Goal: Task Accomplishment & Management: Use online tool/utility

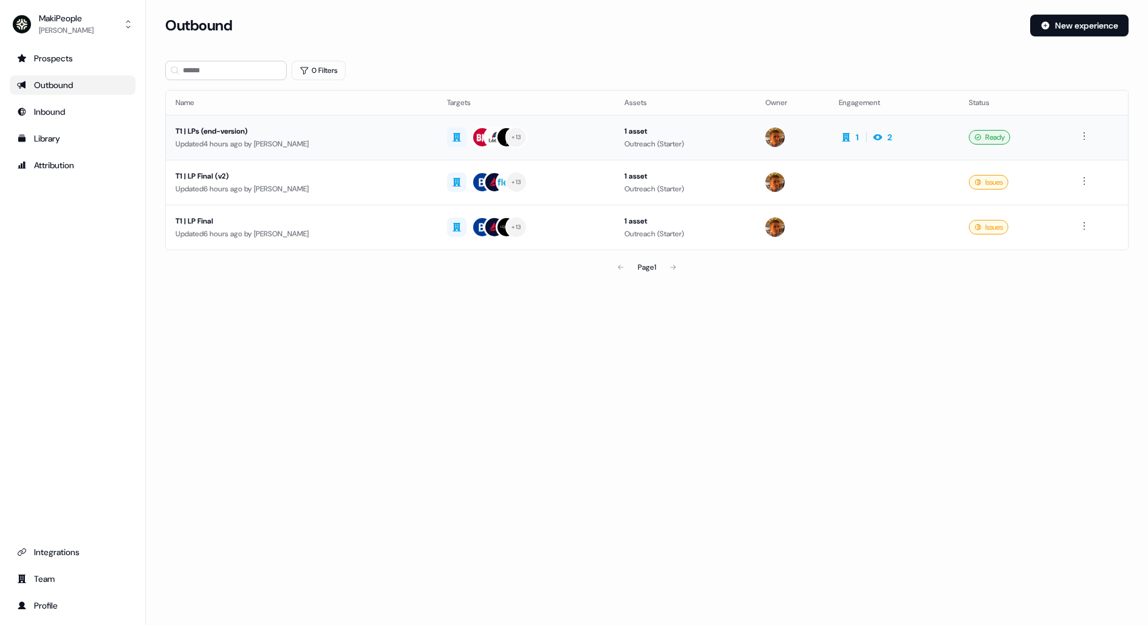
click at [372, 148] on div "Updated 4 hours ago by [PERSON_NAME]" at bounding box center [301, 144] width 252 height 12
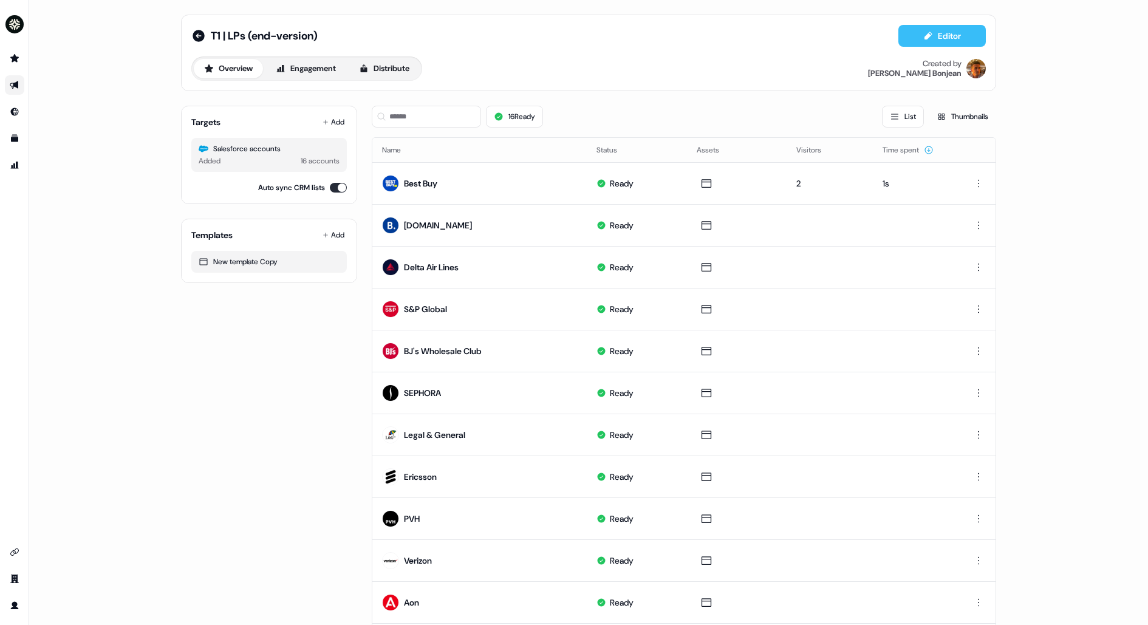
click at [944, 34] on button "Editor" at bounding box center [941, 36] width 87 height 22
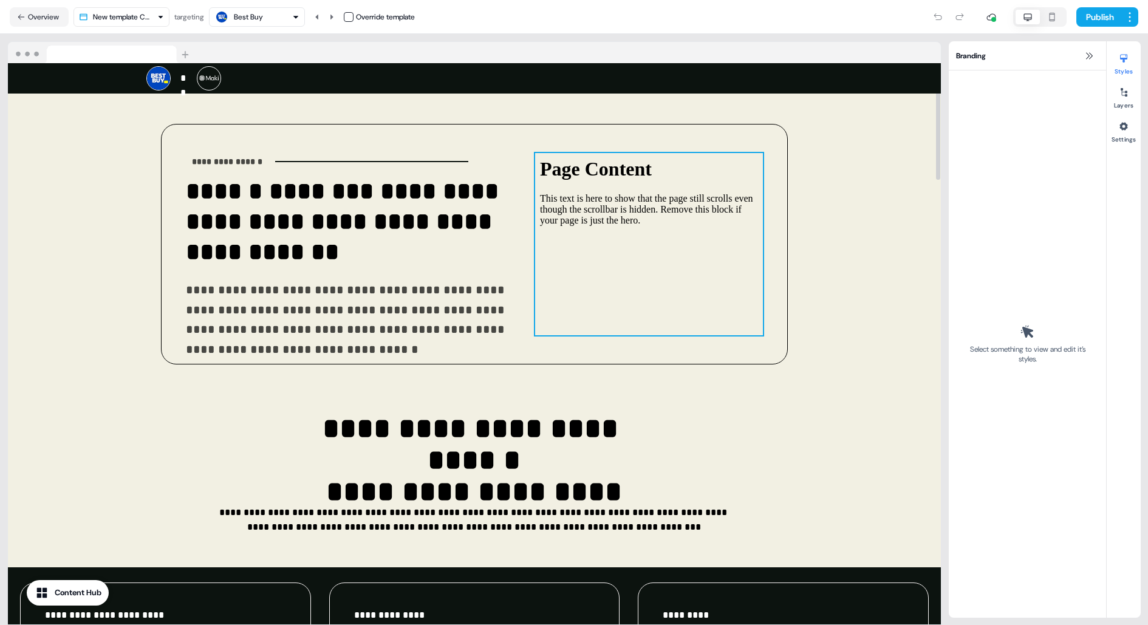
click at [590, 240] on div at bounding box center [649, 244] width 228 height 182
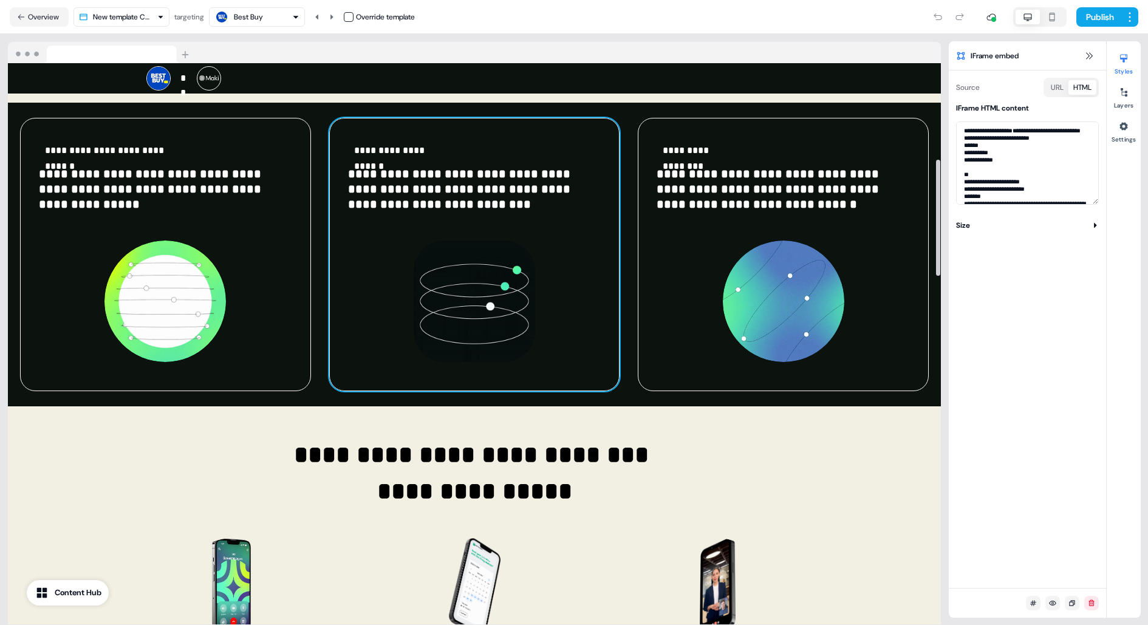
scroll to position [414, 0]
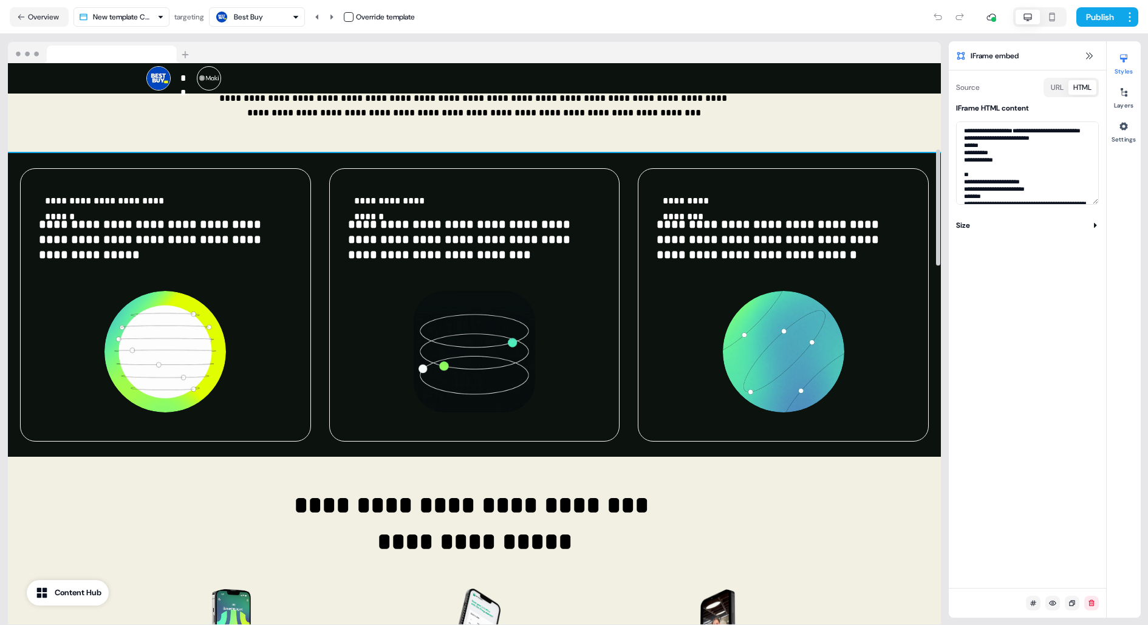
click at [630, 166] on div "**********" at bounding box center [474, 305] width 933 height 304
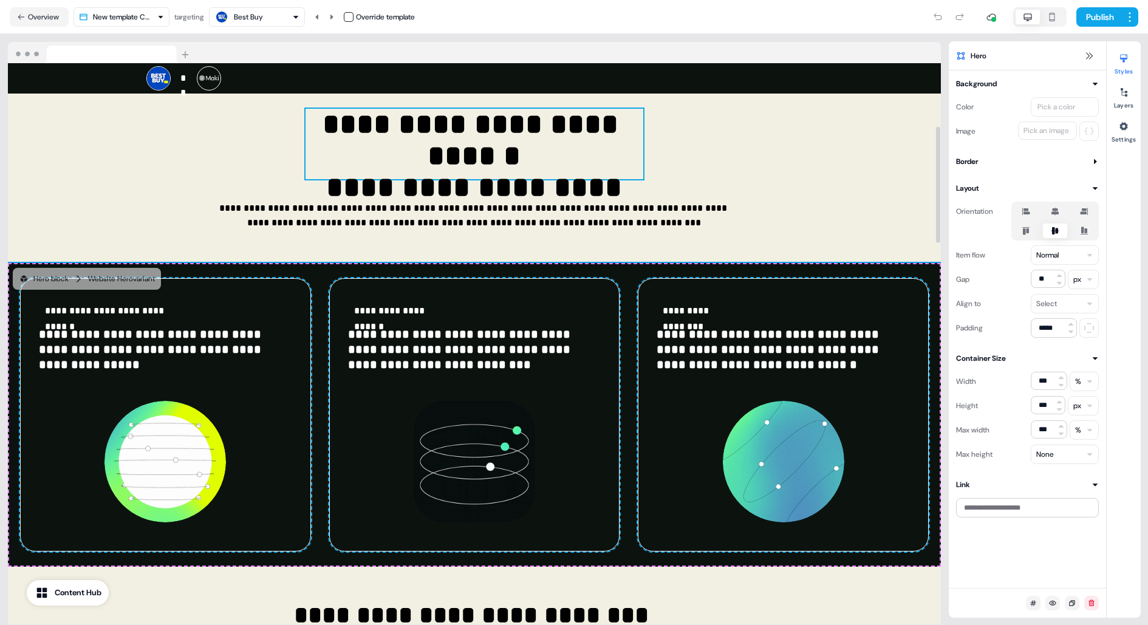
scroll to position [0, 0]
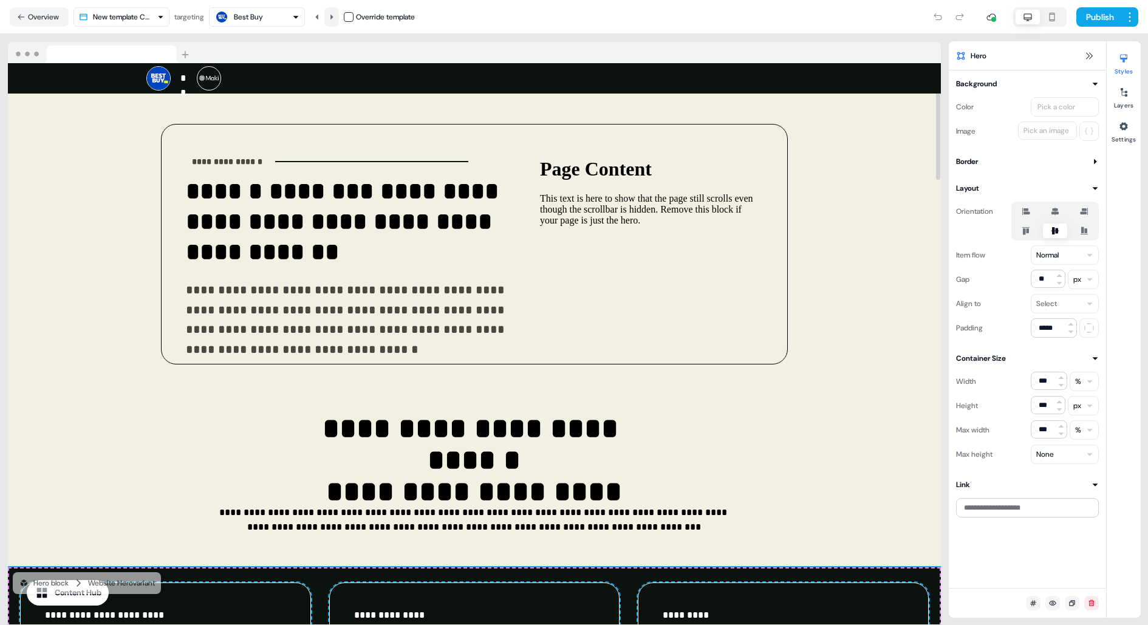
click at [332, 12] on button at bounding box center [331, 16] width 15 height 19
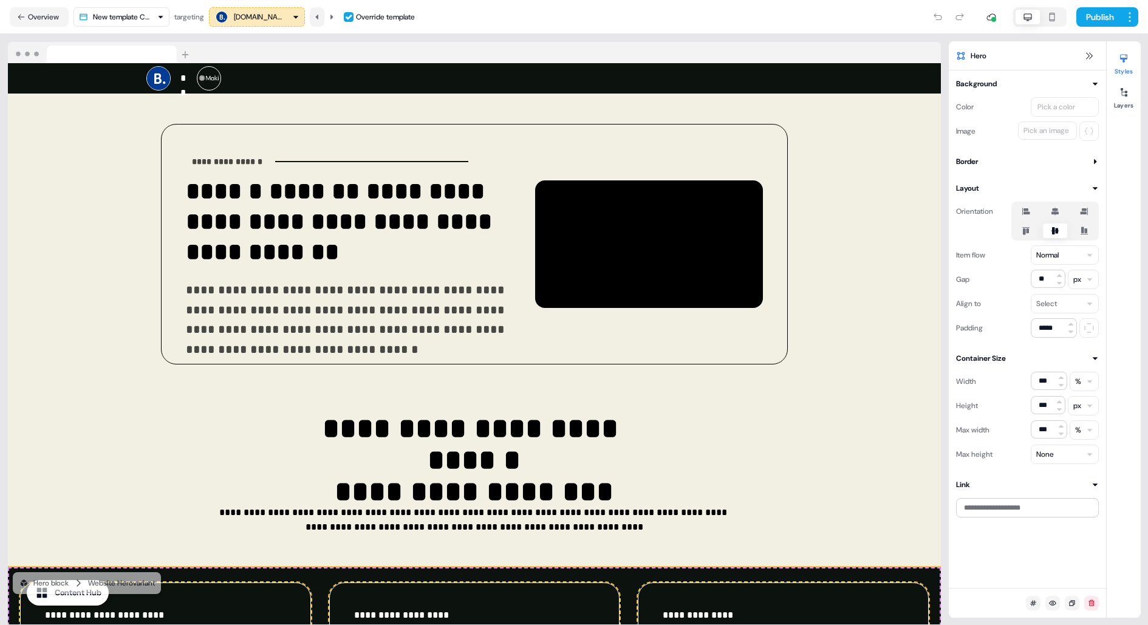
click at [321, 16] on icon at bounding box center [316, 16] width 7 height 7
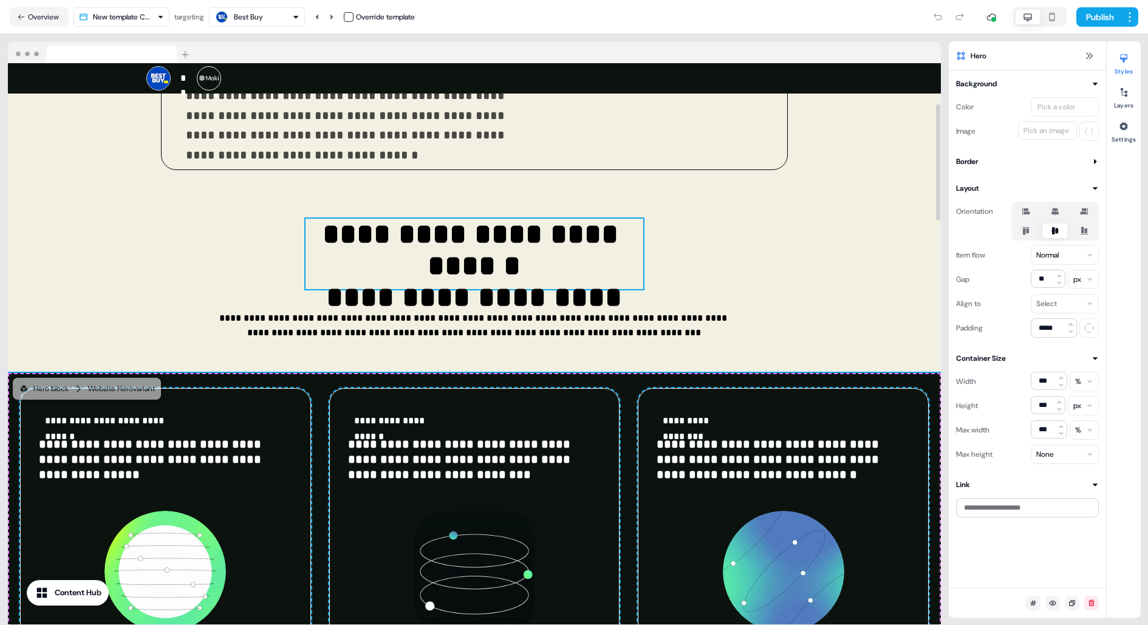
scroll to position [197, 0]
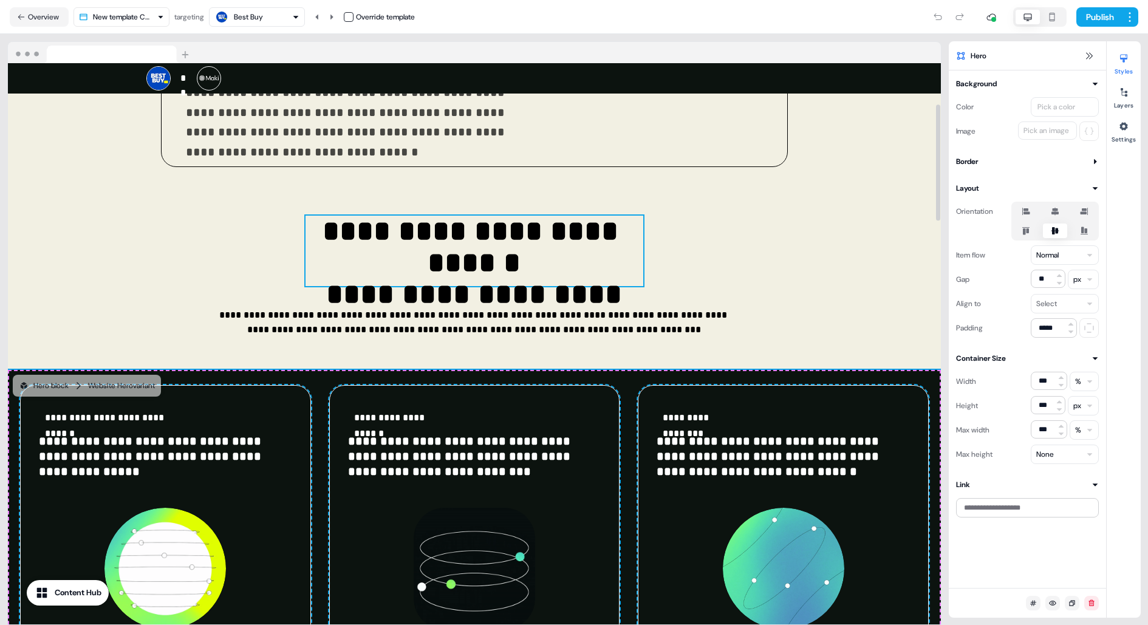
click at [516, 269] on p "**********" at bounding box center [474, 251] width 338 height 70
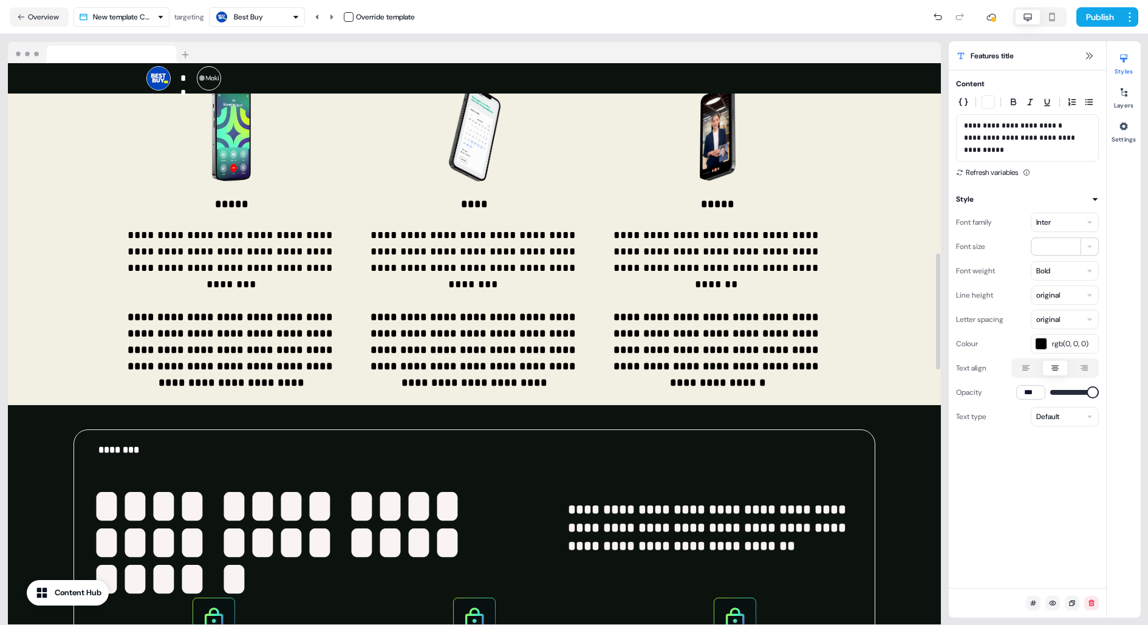
scroll to position [897, 0]
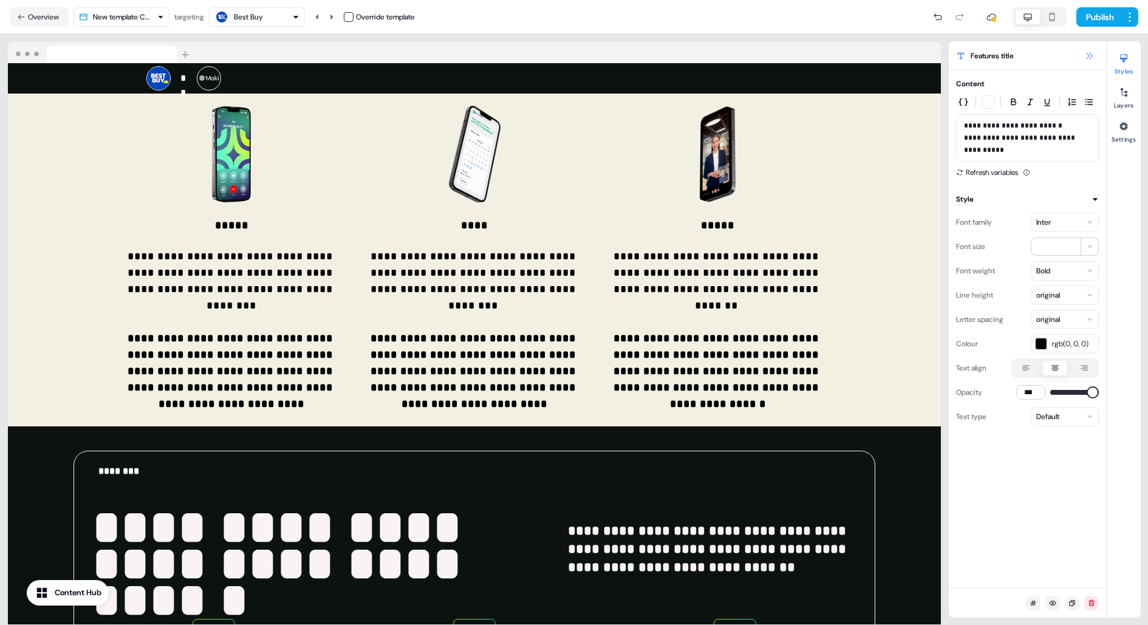
click at [1091, 55] on icon at bounding box center [1089, 56] width 10 height 10
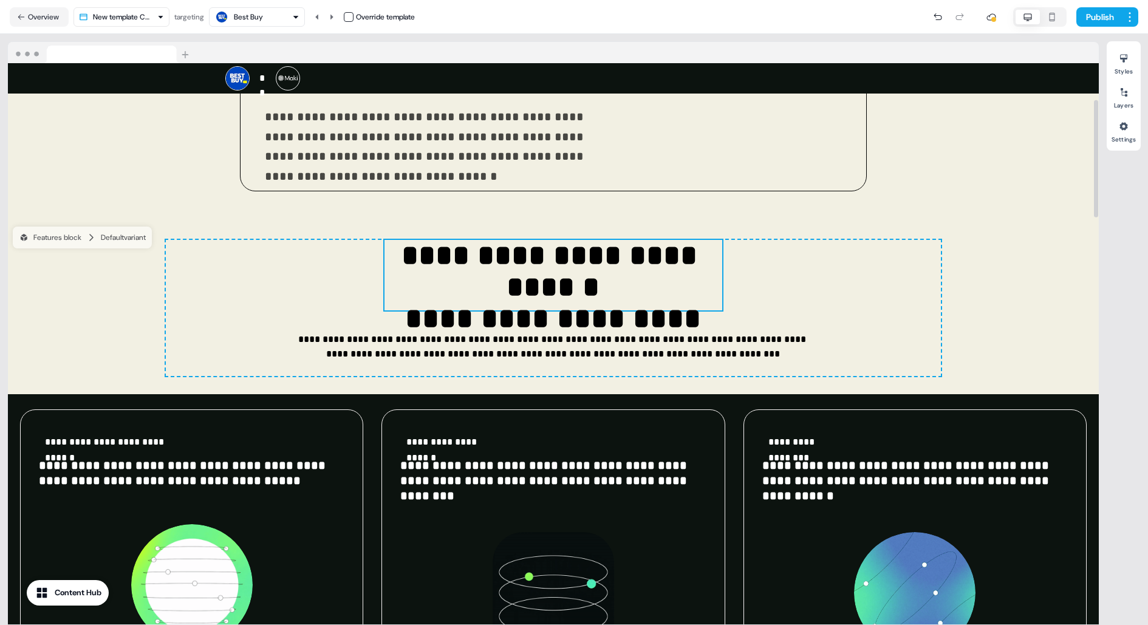
scroll to position [0, 0]
